Goal: Information Seeking & Learning: Learn about a topic

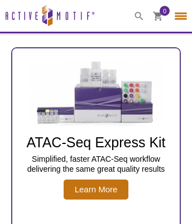
select select "[GEOGRAPHIC_DATA]"
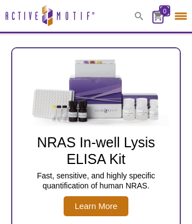
click at [158, 11] on icon at bounding box center [157, 15] width 9 height 9
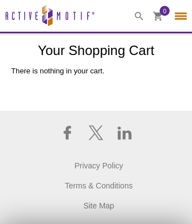
select select "[GEOGRAPHIC_DATA]"
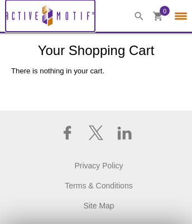
click at [50, 16] on icon at bounding box center [50, 15] width 4 height 8
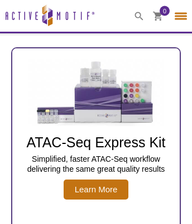
select select "[GEOGRAPHIC_DATA]"
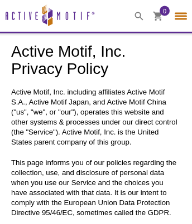
select select "[GEOGRAPHIC_DATA]"
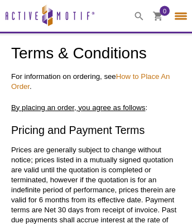
select select "[GEOGRAPHIC_DATA]"
